Goal: Task Accomplishment & Management: Use online tool/utility

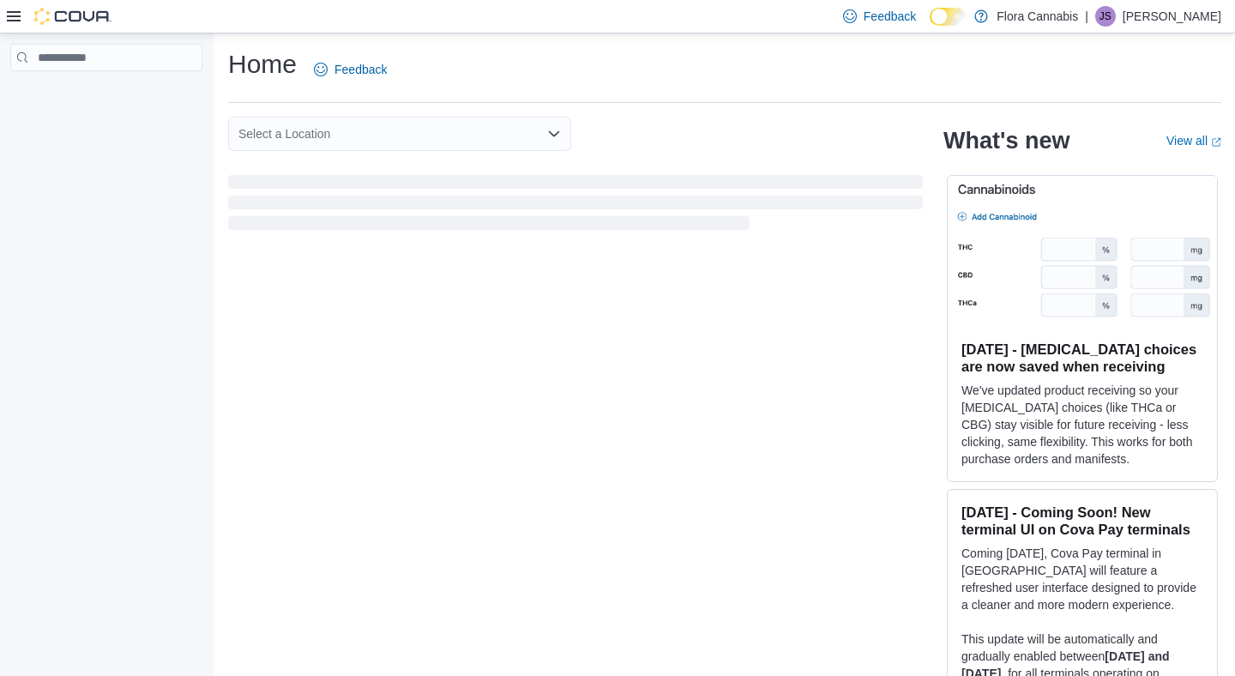
click at [18, 19] on icon at bounding box center [14, 16] width 14 height 14
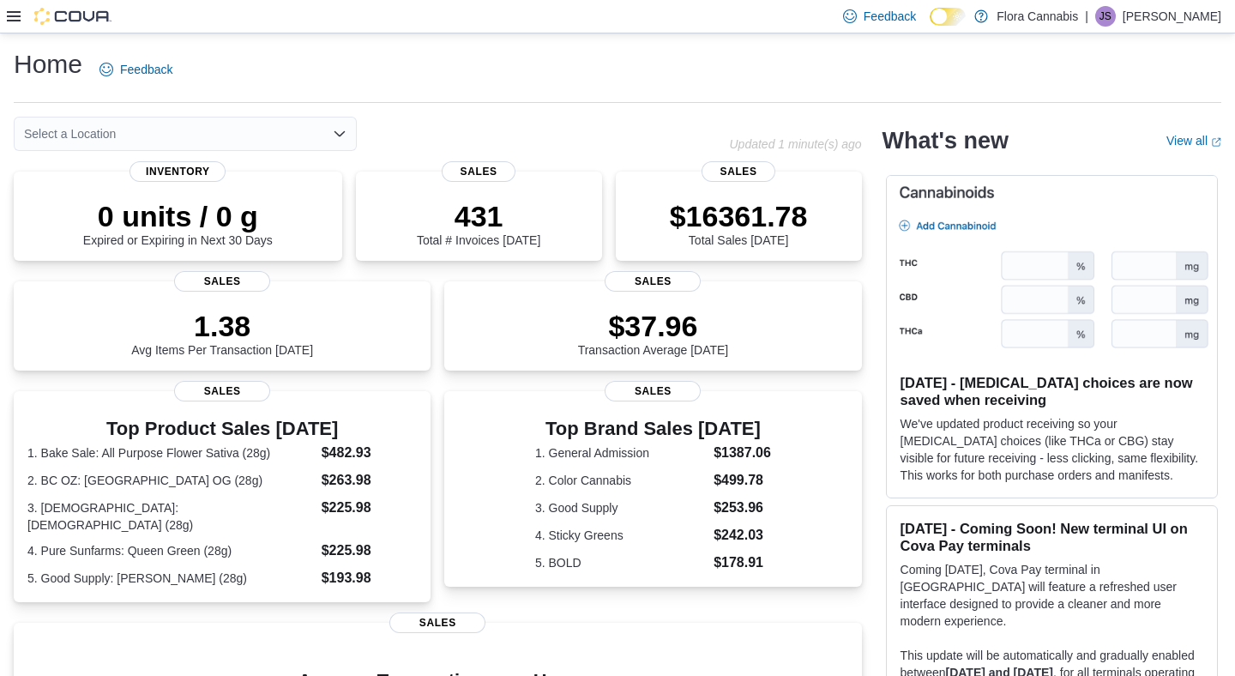
click at [12, 14] on icon at bounding box center [14, 16] width 14 height 14
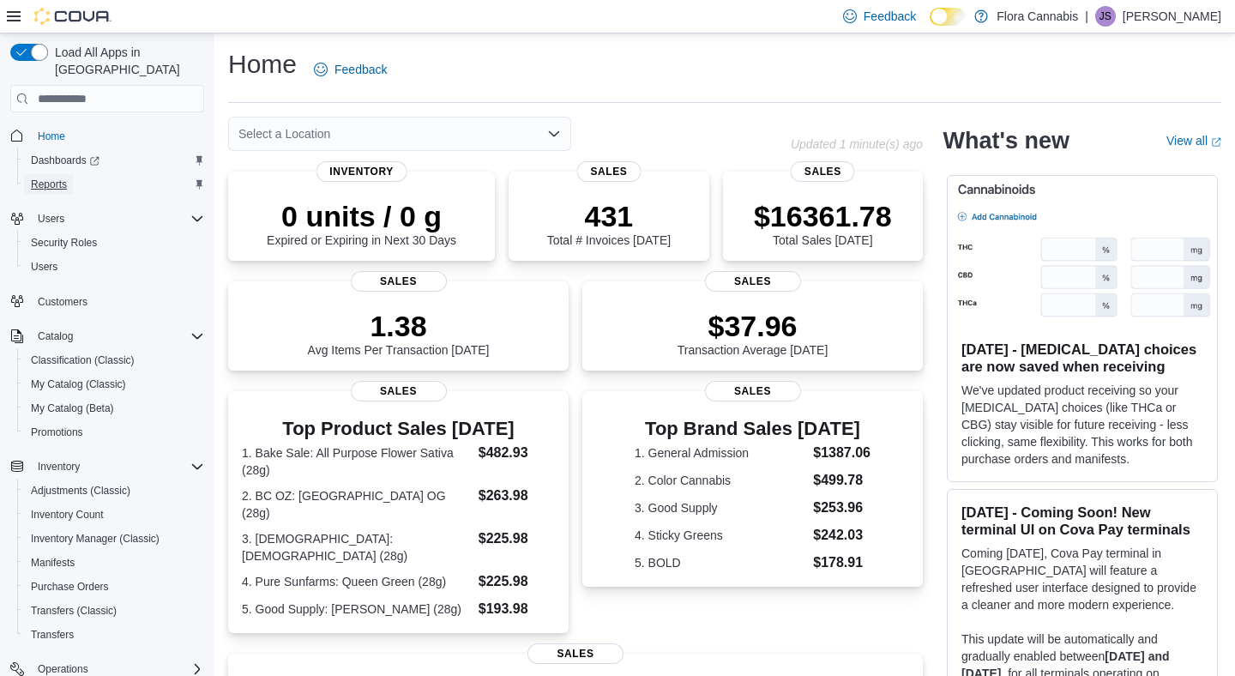
click at [51, 178] on span "Reports" at bounding box center [49, 185] width 36 height 14
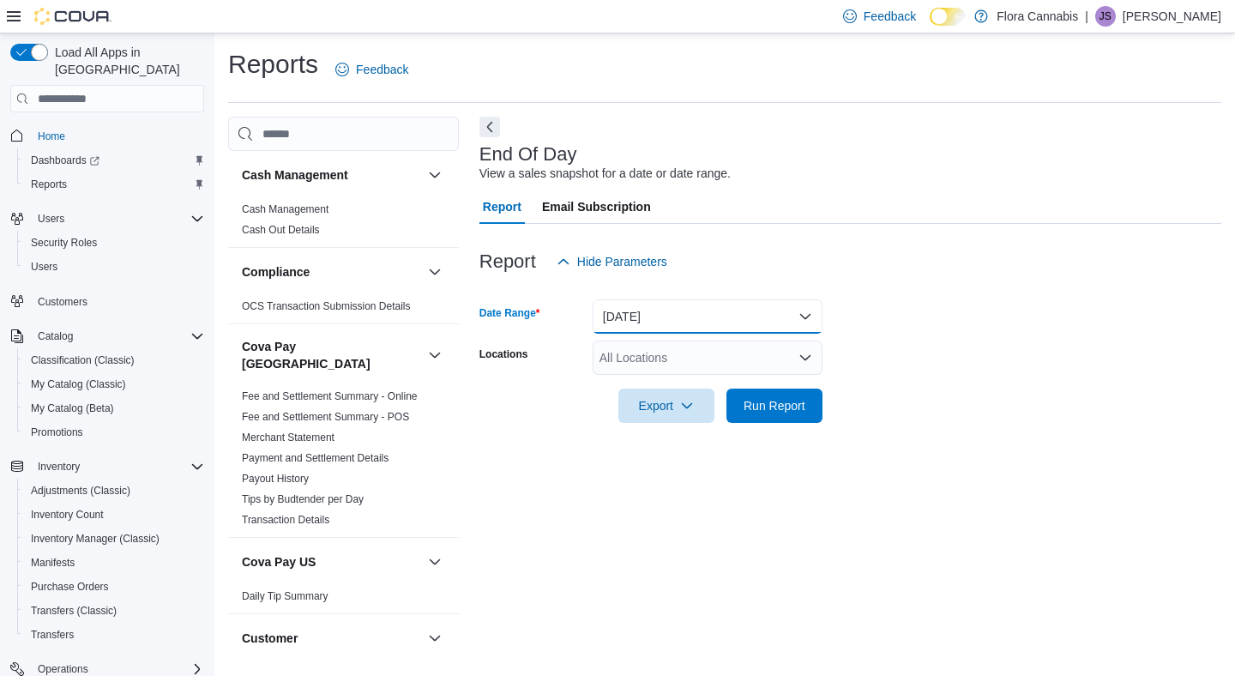
click at [664, 311] on button "[DATE]" at bounding box center [708, 316] width 230 height 34
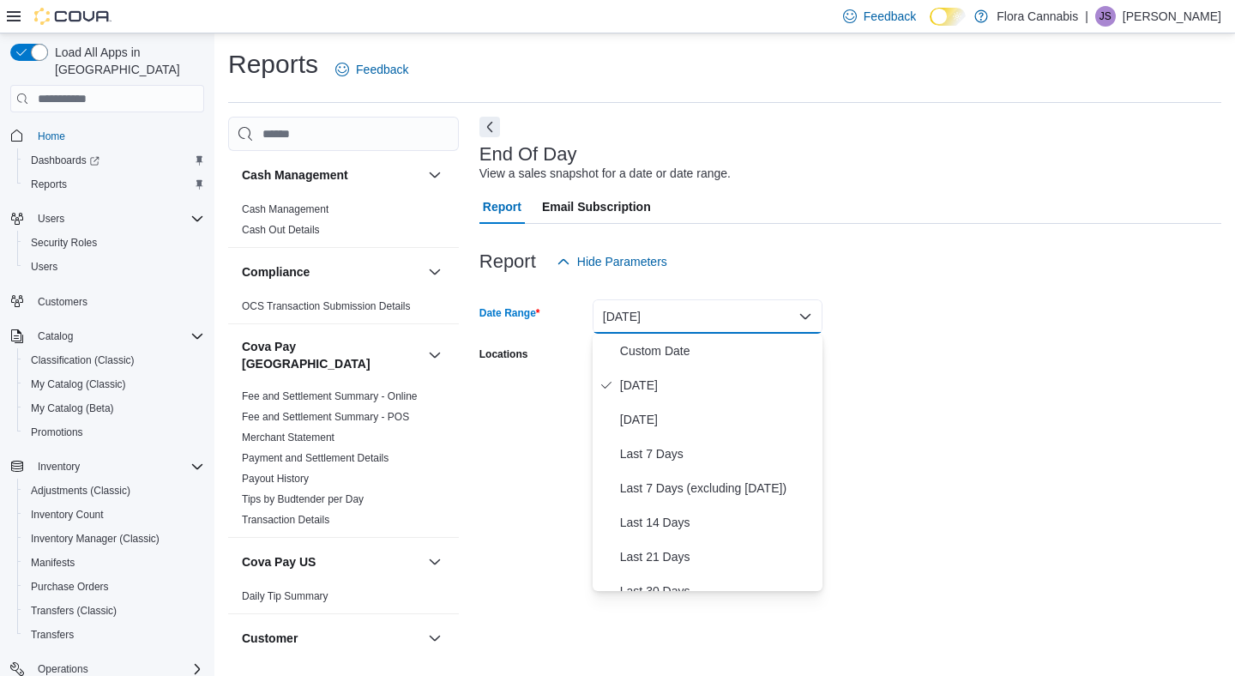
click at [922, 234] on div at bounding box center [850, 234] width 742 height 21
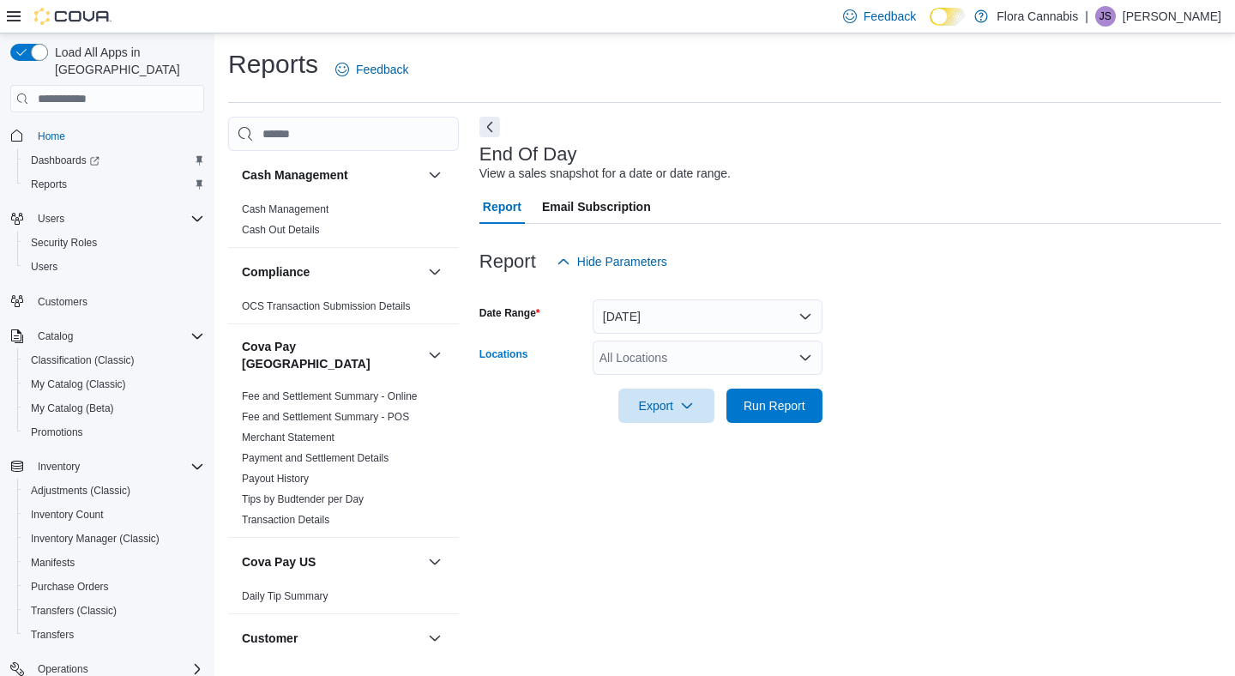
click at [687, 353] on div "All Locations" at bounding box center [708, 357] width 230 height 34
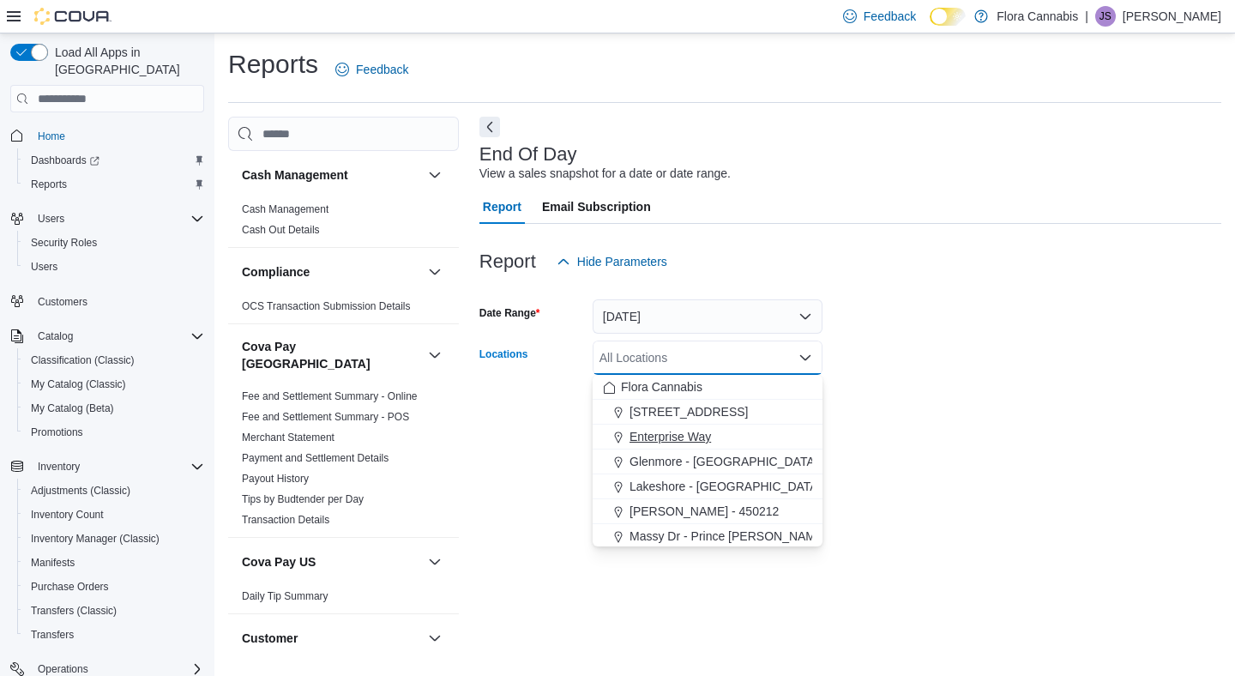
click at [666, 429] on span "Enterprise Way" at bounding box center [670, 436] width 81 height 17
click at [979, 387] on div at bounding box center [850, 382] width 742 height 14
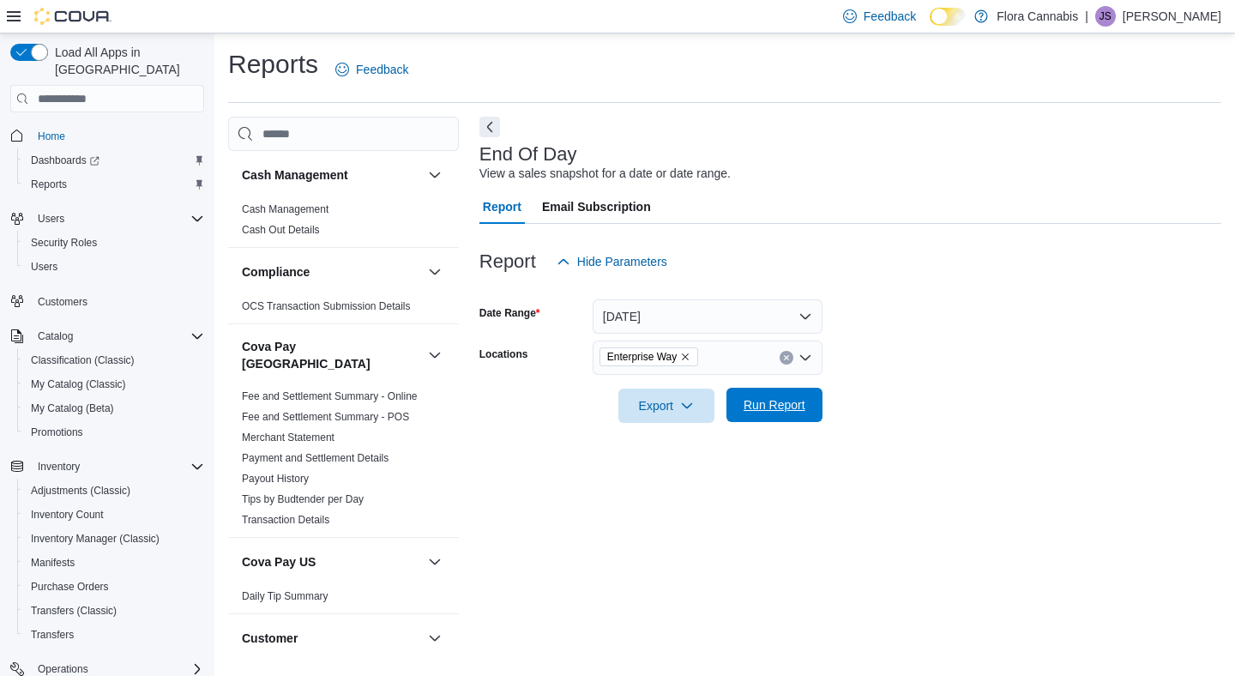
click at [811, 395] on span "Run Report" at bounding box center [774, 405] width 75 height 34
